Goal: Task Accomplishment & Management: Use online tool/utility

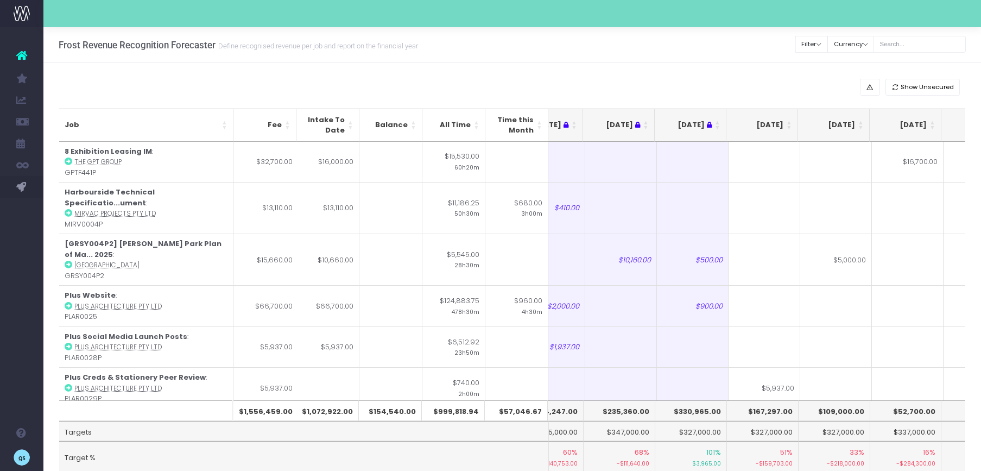
click at [726, 122] on th "[DATE]" at bounding box center [762, 125] width 72 height 33
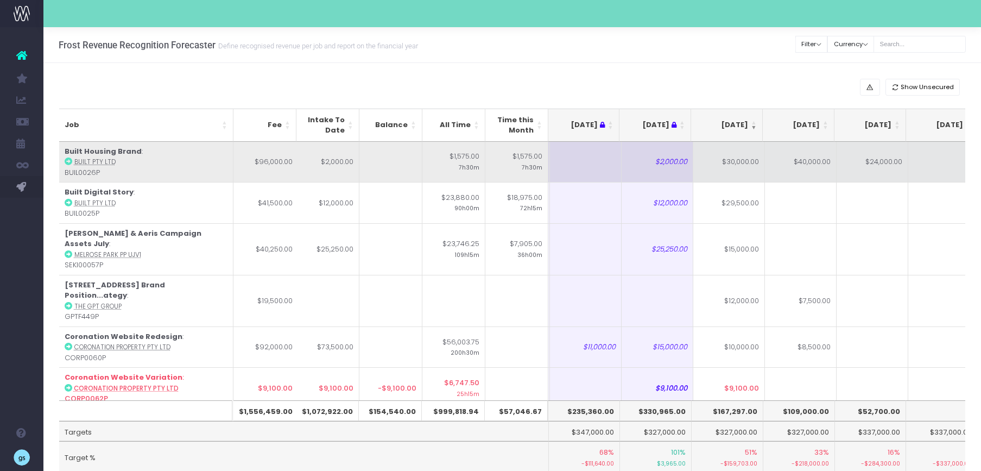
scroll to position [0, 74]
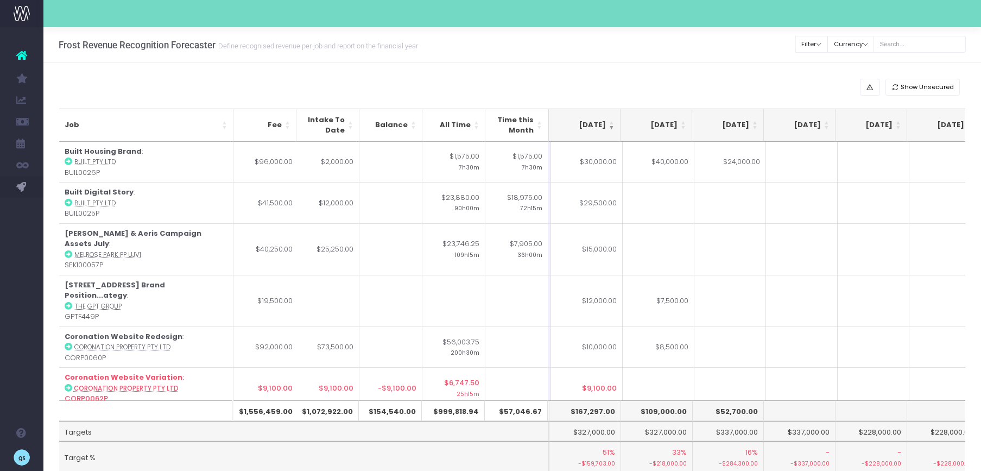
click at [584, 161] on td "$30,000.00" at bounding box center [587, 162] width 72 height 41
type input "$30,000.00"
drag, startPoint x: 779, startPoint y: 44, endPoint x: 779, endPoint y: 10, distance: 33.6
click at [726, 42] on div "Frost Revenue Recognition Forecaster Define recognised revenue per job and repo…" at bounding box center [511, 45] width 937 height 36
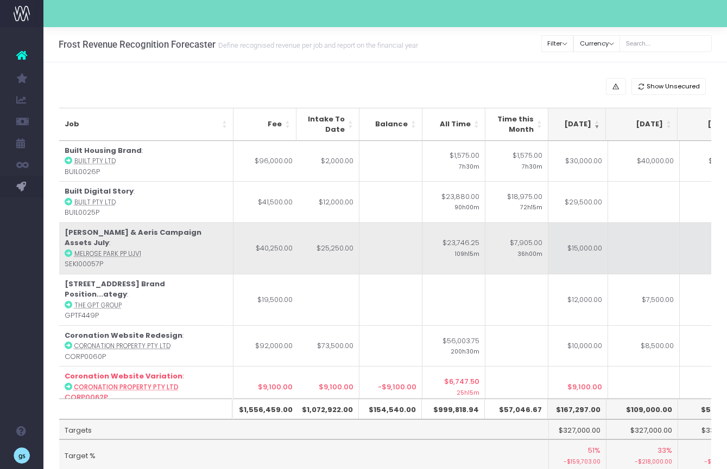
scroll to position [0, 225]
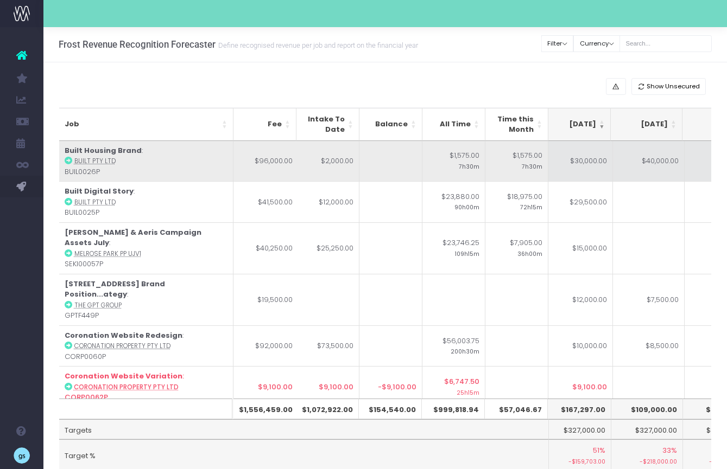
click at [572, 171] on td "$30,000.00" at bounding box center [577, 161] width 72 height 41
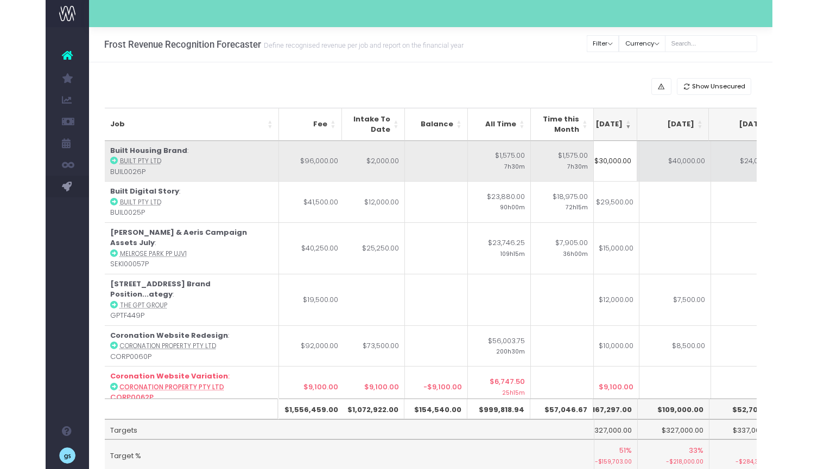
scroll to position [0, 252]
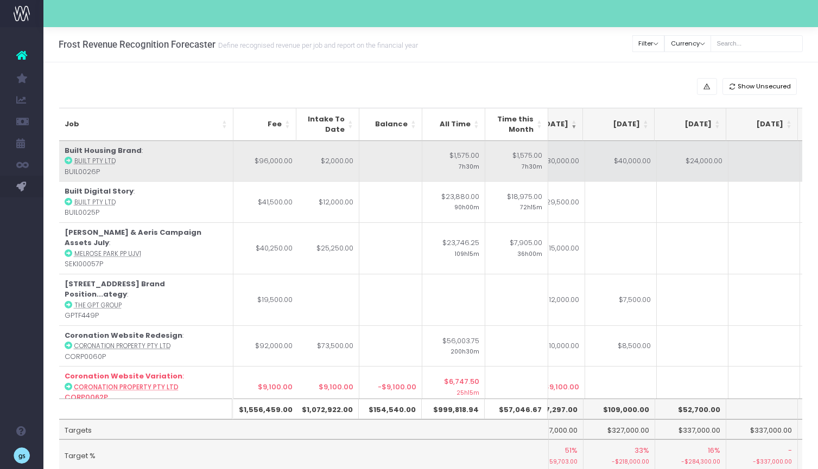
click at [702, 159] on td "$24,000.00" at bounding box center [693, 161] width 72 height 41
click at [632, 164] on td "$40,000.00" at bounding box center [621, 161] width 72 height 41
click at [570, 155] on td "$30,000.00" at bounding box center [549, 161] width 72 height 41
click at [682, 168] on td "$24,000.00" at bounding box center [693, 161] width 72 height 41
type input "$24,000.00"
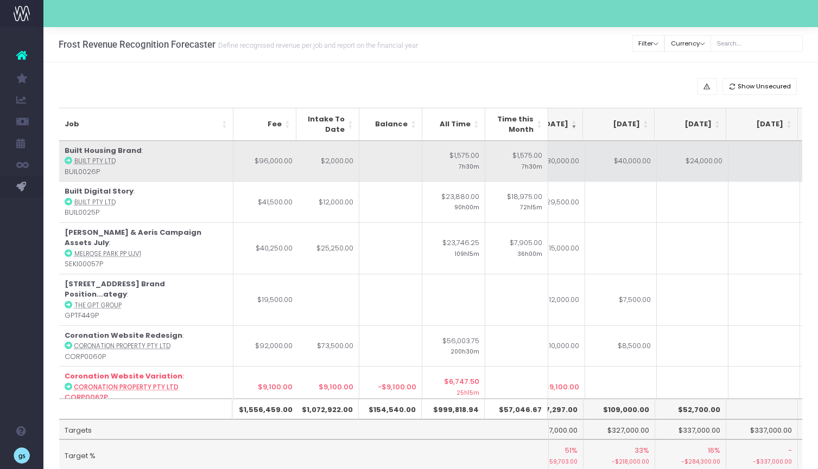
click at [726, 167] on td at bounding box center [764, 161] width 72 height 41
paste input "$24,000.00"
type input "$24,000.00"
click at [707, 166] on td "$24,000.00" at bounding box center [693, 161] width 72 height 41
click at [627, 170] on td "$40,000.00" at bounding box center [621, 161] width 72 height 41
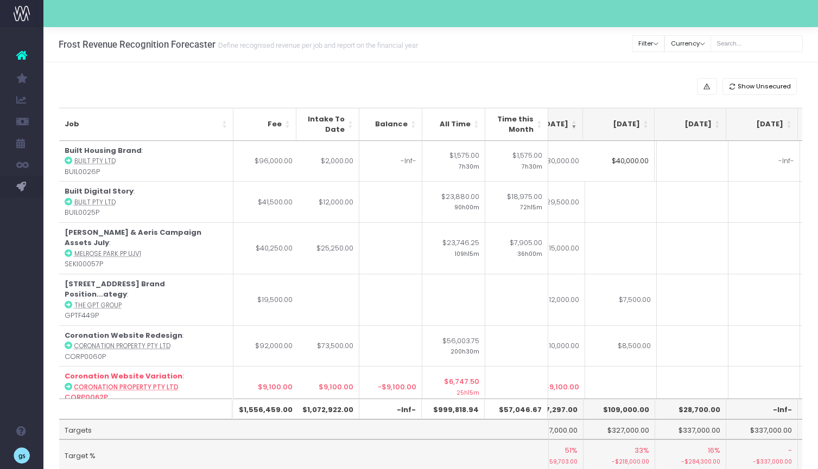
click at [726, 162] on td "-Inf-" at bounding box center [764, 161] width 72 height 41
type input "-Inf-"
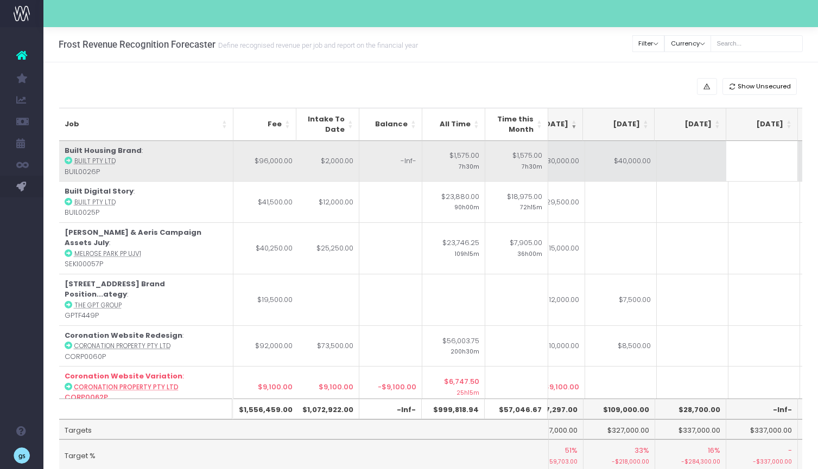
click at [681, 156] on td at bounding box center [693, 161] width 72 height 41
click at [625, 156] on td "$40,000.00" at bounding box center [621, 161] width 72 height 41
type input "$40,000.00"
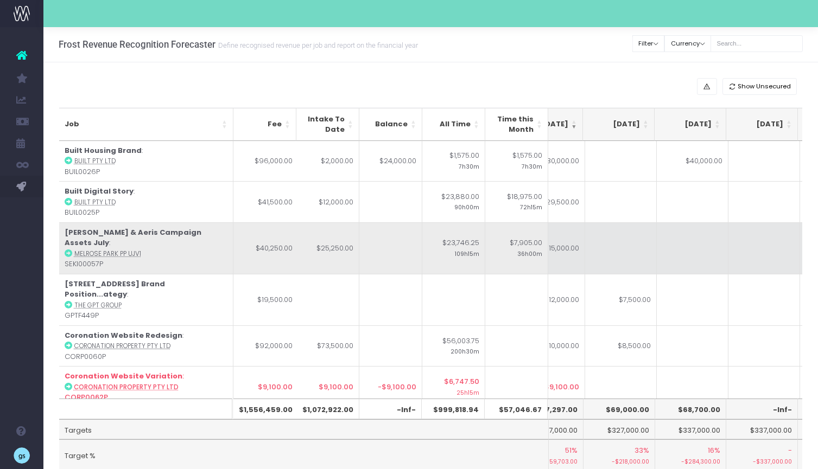
click at [703, 228] on td at bounding box center [693, 249] width 72 height 52
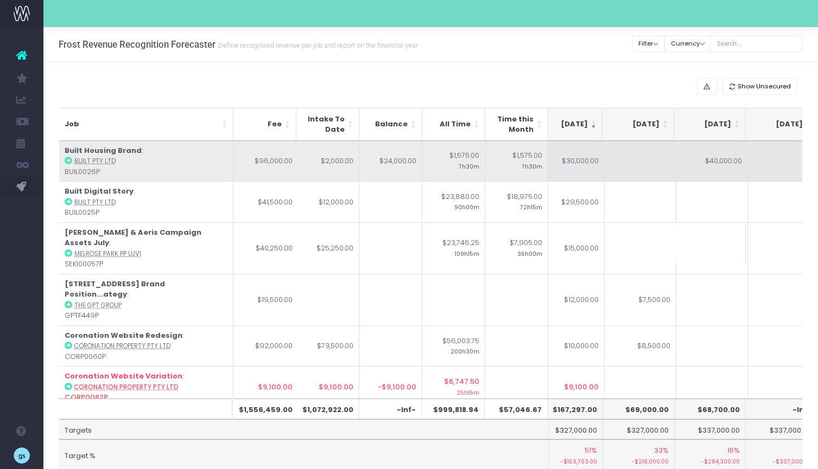
scroll to position [0, 227]
click at [652, 164] on td at bounding box center [647, 161] width 72 height 41
click at [594, 160] on td "$30,000.00" at bounding box center [575, 161] width 72 height 41
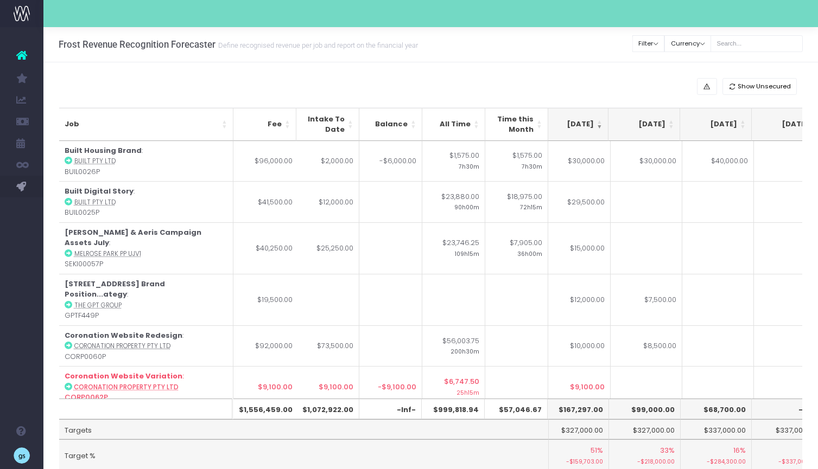
type input "$30,000.00"
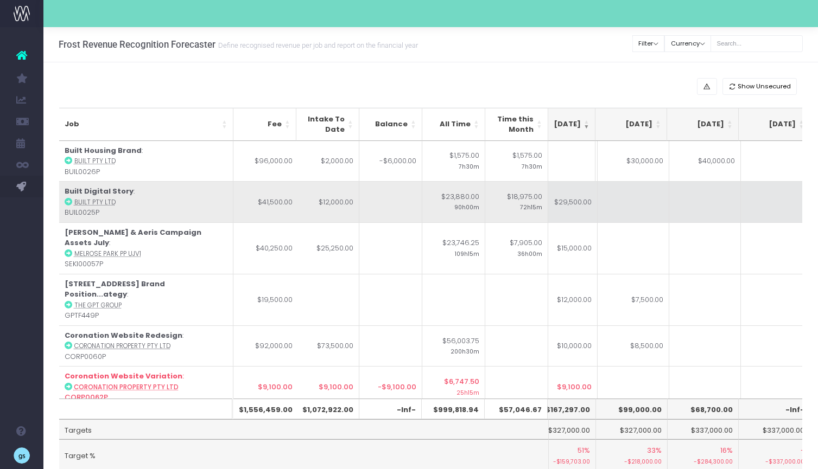
scroll to position [0, 249]
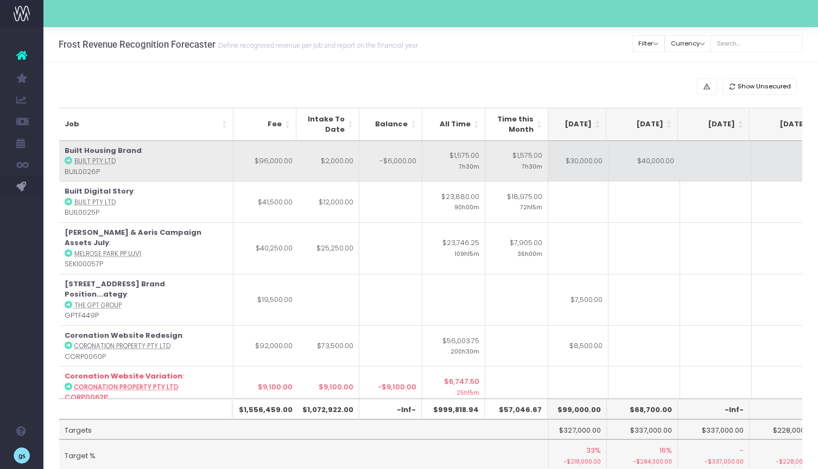
click at [713, 166] on td at bounding box center [716, 161] width 72 height 41
type input "240000"
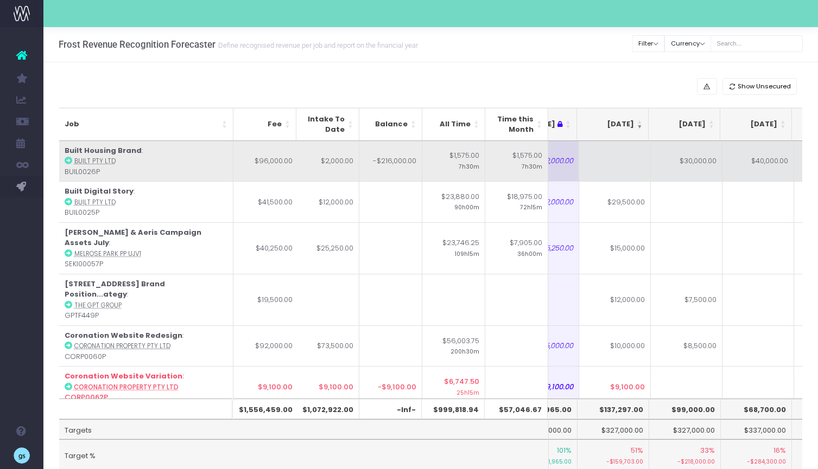
click at [624, 160] on td at bounding box center [615, 161] width 72 height 41
type input "250000"
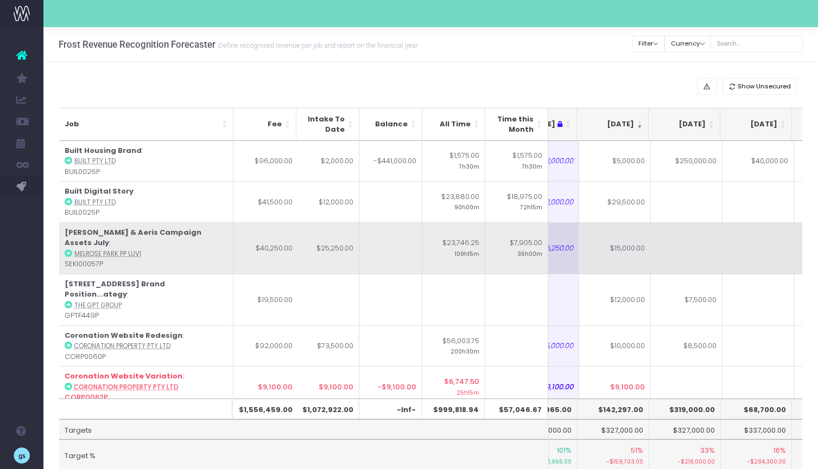
click at [726, 225] on td at bounding box center [758, 249] width 72 height 52
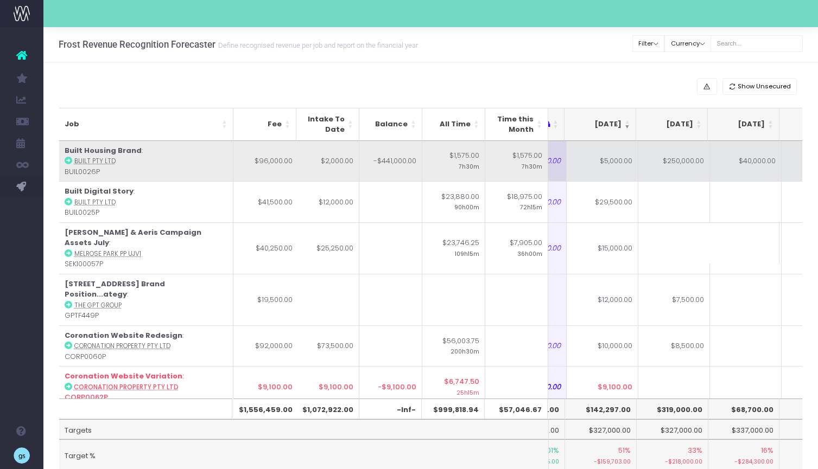
click at [677, 157] on td "$250,000.00" at bounding box center [674, 161] width 72 height 41
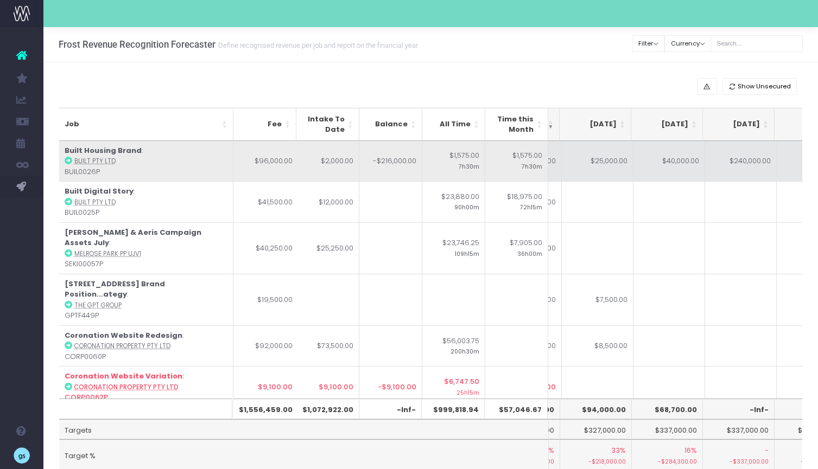
click at [726, 166] on td "$240,000.00" at bounding box center [741, 161] width 72 height 41
type input "24000"
